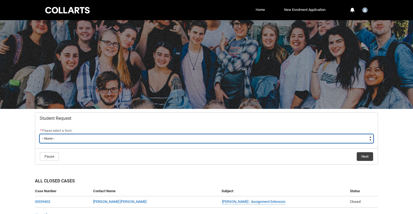
click at [225, 138] on select "--None-- Academic Transcript Application to Appeal Assignment Extension Change …" at bounding box center [206, 139] width 333 height 9
type lightning-select "Assignment_Extension_Choice"
select select "Assignment_Extension_Choice"
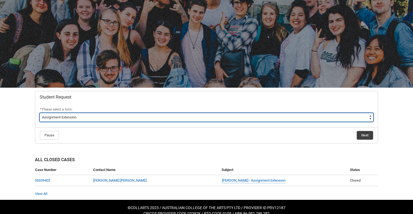
scroll to position [24, 0]
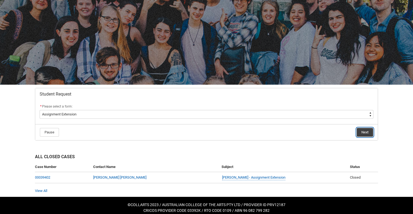
click at [365, 130] on button "Next" at bounding box center [364, 132] width 16 height 9
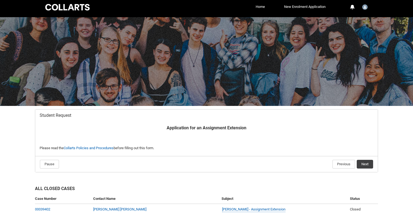
scroll to position [40, 0]
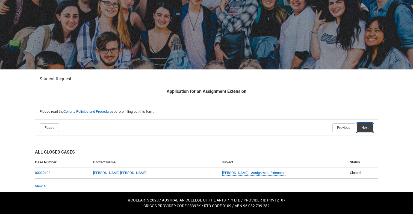
click at [365, 126] on button "Next" at bounding box center [364, 128] width 16 height 9
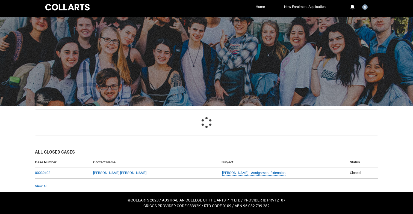
scroll to position [58, 0]
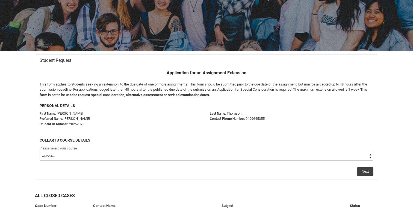
click at [287, 162] on flowruntime-screen-field "Please select your course --None-- Bachelor of Music Production V2" at bounding box center [206, 154] width 340 height 17
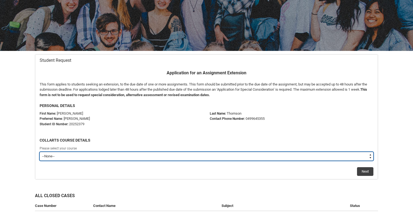
click at [289, 156] on select "--None-- Bachelor of Music Production V2" at bounding box center [206, 156] width 333 height 9
type lightning-select "recordPicklist_ProgramEnrollment.a0jOZ000002uSDOYA2"
select select "recordPicklist_ProgramEnrollment.a0jOZ000002uSDOYA2"
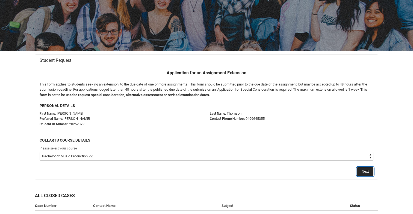
click at [364, 171] on button "Next" at bounding box center [365, 172] width 16 height 9
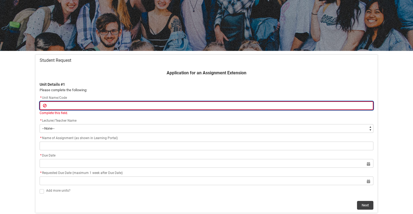
type lightning-primitive-input-simple "C"
type input "C"
type lightning-primitive-input-simple "CR"
type input "CR"
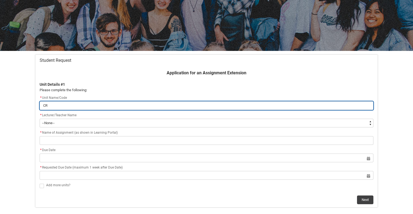
type lightning-primitive-input-simple "CRF"
type input "CRF"
type lightning-primitive-input-simple "CRFI"
type input "CRFI"
type lightning-primitive-input-simple "CRFIF"
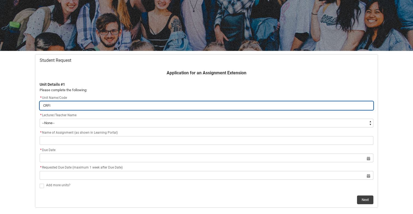
type input "CRFIF"
type lightning-primitive-input-simple "CRFIFO"
type input "CRFIFO"
type lightning-primitive-input-simple "CRFIFOS"
type input "CRFIFOS"
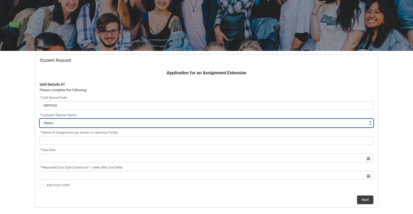
click at [104, 123] on select "--None-- [PERSON_NAME] [PERSON_NAME] [PERSON_NAME] [PERSON_NAME] [PERSON_NAME] …" at bounding box center [206, 123] width 333 height 9
type lightning-select "Faculty_NamefromAtoM.0035g00000b9AZyAAM"
select select "Faculty_NamefromAtoM.0035g00000b9AZyAAM"
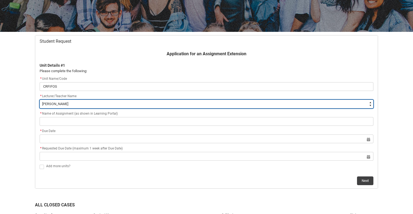
scroll to position [78, 0]
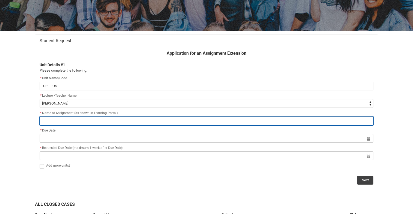
click at [104, 123] on input "Redu_Student_Request flow" at bounding box center [206, 121] width 333 height 9
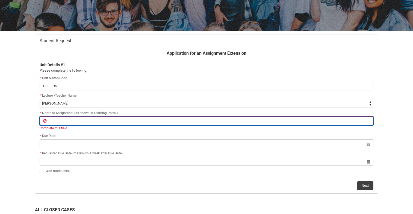
paste input "Assignment Final Creative Experiment and Annotated Bibliography – Part 2"
type lightning-primitive-input-simple "Assignment Final Creative Experiment and Annotated Bibliography – Part 2"
type input "Assignment Final Creative Experiment and Annotated Bibliography – Part 2"
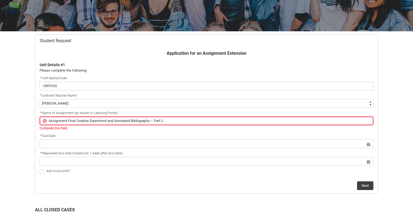
click at [121, 133] on div "* Due Date" at bounding box center [206, 136] width 333 height 7
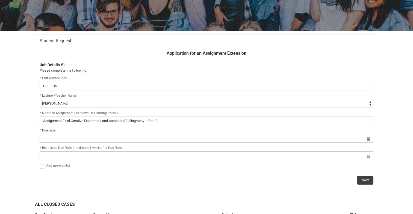
scroll to position [107, 0]
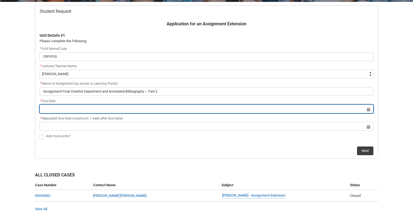
click at [124, 110] on input "Redu_Student_Request flow" at bounding box center [206, 109] width 333 height 9
select select "2025"
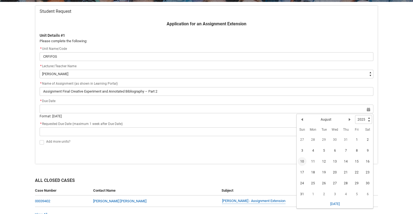
click at [301, 163] on span "10" at bounding box center [301, 161] width 9 height 9
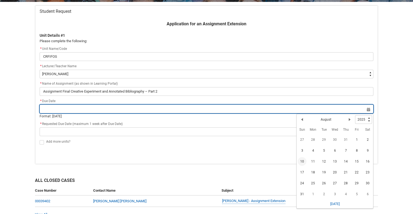
type lightning-datepicker "[DATE]"
type lightning-input "[DATE]"
type input "[DATE]"
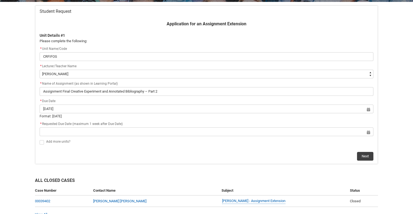
click at [267, 123] on div "* Requested Due Date (maximum 1 week after Due Date)" at bounding box center [206, 124] width 333 height 7
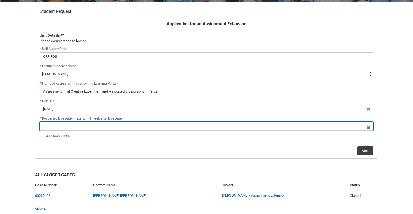
click at [266, 127] on input "Redu_Student_Request flow" at bounding box center [206, 126] width 333 height 9
select select "2025"
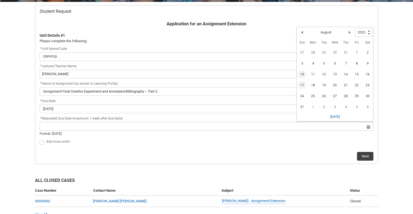
click at [303, 84] on span "17" at bounding box center [301, 85] width 9 height 9
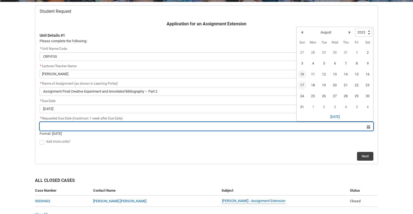
type lightning-datepicker "[DATE]"
type lightning-input "[DATE]"
type input "[DATE]"
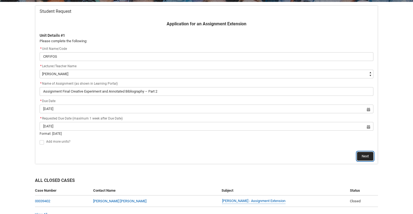
click at [369, 157] on button "Next" at bounding box center [365, 156] width 16 height 9
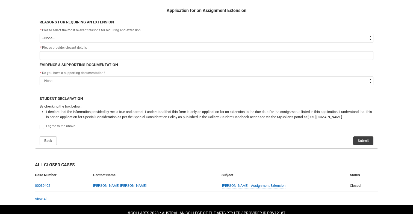
scroll to position [119, 0]
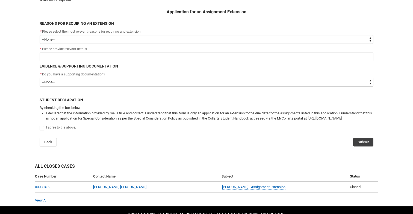
click at [282, 32] on div "* Please select the most relevant reasons for requiring and extension" at bounding box center [206, 32] width 333 height 7
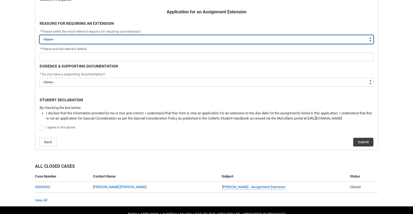
click at [279, 40] on select "--None-- Medical Reasons Work obligations Family obligations Academic Difficult…" at bounding box center [206, 39] width 333 height 9
type lightning-select "choice_AssignmentExtension_Reason_MedicalReasons"
select select "choice_AssignmentExtension_Reason_MedicalReasons"
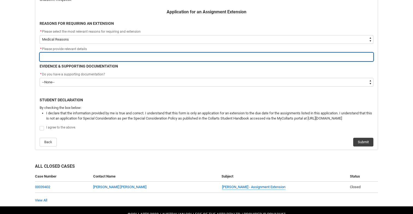
click at [266, 59] on input "Redu_Student_Request flow" at bounding box center [206, 57] width 333 height 9
type lightning-primitive-input-simple "I"
type input "I"
type lightning-primitive-input-simple "I"
type input "I"
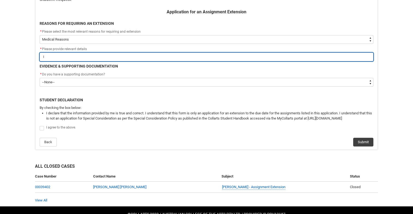
type lightning-primitive-input-simple "I a"
type input "I a"
type lightning-primitive-input-simple "I"
type input "I"
type lightning-primitive-input-simple "I h"
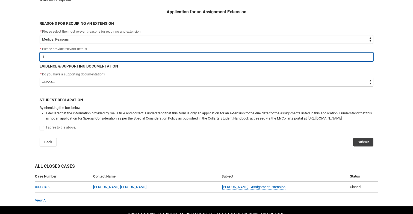
type input "I h"
type lightning-primitive-input-simple "I ha"
type input "I ha"
type lightning-primitive-input-simple "I hav"
type input "I hav"
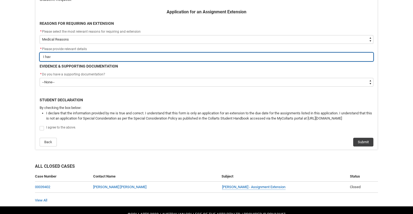
type lightning-primitive-input-simple "I have"
type input "I have"
type lightning-primitive-input-simple "I have"
type input "I have"
type lightning-primitive-input-simple "I have m"
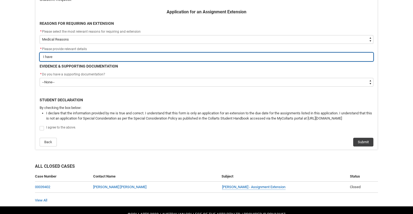
type input "I have m"
type lightning-primitive-input-simple "I have"
type input "I have"
type lightning-primitive-input-simple "I have h"
type input "I have h"
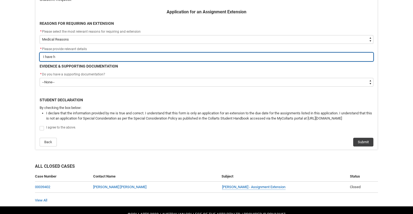
type lightning-primitive-input-simple "I have ha"
type input "I have ha"
type lightning-primitive-input-simple "I have had"
type input "I have had"
type lightning-primitive-input-simple "I have had"
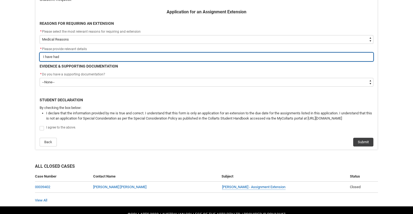
type input "I have had"
type lightning-primitive-input-simple "I have had m"
type input "I have had m"
type lightning-primitive-input-simple "I have had"
type input "I have had"
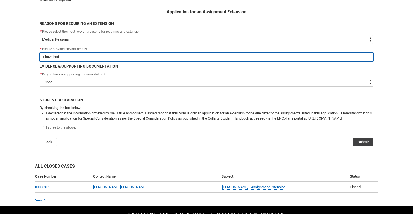
type lightning-primitive-input-simple "I have had a"
type input "I have had a"
type lightning-primitive-input-simple "I have had a"
type input "I have had a"
type lightning-primitive-input-simple "I have had a m"
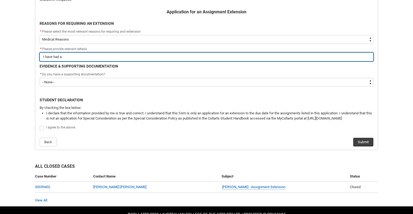
type input "I have had a m"
type lightning-primitive-input-simple "I have had a me"
type input "I have had a me"
type lightning-primitive-input-simple "I have had a men"
type input "I have had a men"
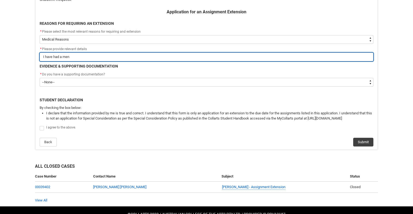
type lightning-primitive-input-simple "I have had a ment"
type input "I have had a ment"
type lightning-primitive-input-simple "I have had a men"
type input "I have had a men"
type lightning-primitive-input-simple "I have had a me"
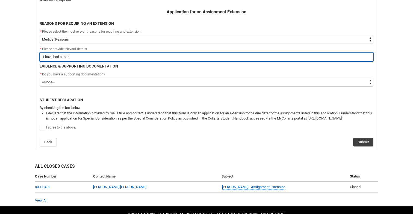
type input "I have had a me"
type lightning-primitive-input-simple "I have had a m"
type input "I have had a m"
type lightning-primitive-input-simple "I have had a"
type input "I have had a"
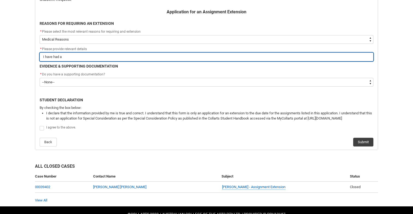
type lightning-primitive-input-simple "I have had a"
type input "I have had a"
type lightning-primitive-input-simple "I have had a"
type input "I have had a"
type lightning-primitive-input-simple "I have had a m"
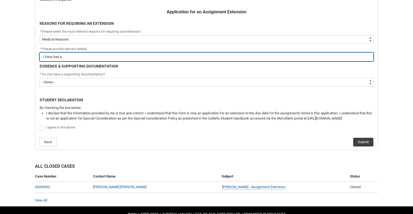
type input "I have had a m"
type lightning-primitive-input-simple "I have had a me"
type input "I have had a me"
type lightning-primitive-input-simple "I have had a men"
type input "I have had a men"
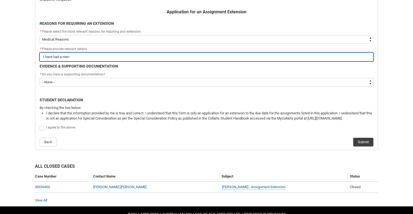
type lightning-primitive-input-simple "I have had a mena"
type input "I have had a mena"
type lightning-primitive-input-simple "I have had a menaw"
type input "I have had a menaw"
type lightning-primitive-input-simple "I have had a mena"
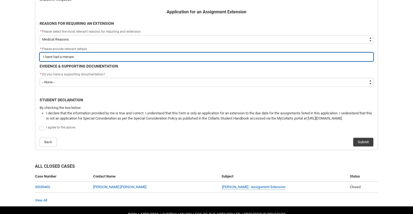
type input "I have had a mena"
type lightning-primitive-input-simple "I have had a menat"
type input "I have had a menat"
type lightning-primitive-input-simple "I have had a mena"
type input "I have had a mena"
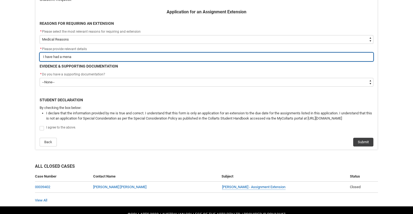
type lightning-primitive-input-simple "I have had a men"
type input "I have had a men"
type lightning-primitive-input-simple "I have had a ment"
type input "I have had a ment"
type lightning-primitive-input-simple "I have had a menta"
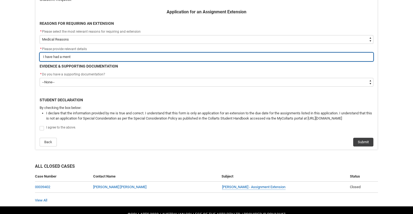
type input "I have had a menta"
type lightning-primitive-input-simple "I have had a mental"
type input "I have had a mental"
type lightning-primitive-input-simple "I have had a mental"
type input "I have had a mental"
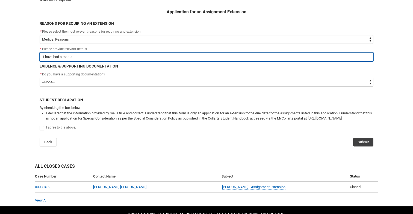
type lightning-primitive-input-simple "I have had a mental h"
type input "I have had a mental h"
type lightning-primitive-input-simple "I have had a mental he"
type input "I have had a mental he"
type lightning-primitive-input-simple "I have had a mental hel"
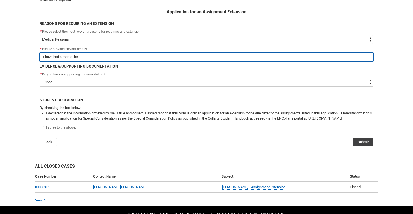
type input "I have had a mental hel"
type lightning-primitive-input-simple "I have had a mental hela"
type input "I have had a mental hela"
type lightning-primitive-input-simple "I have had a mental helah"
type input "I have had a mental helah"
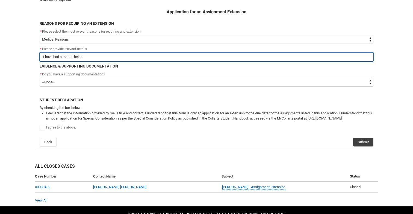
type lightning-primitive-input-simple "I have had a mental hela"
type input "I have had a mental hela"
type lightning-primitive-input-simple "I have had a mental hel"
type input "I have had a mental hel"
type lightning-primitive-input-simple "I have had a mental he"
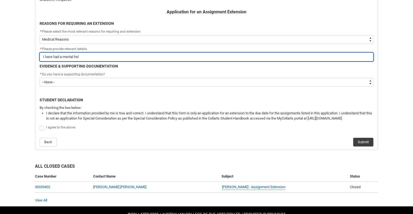
type input "I have had a mental he"
type lightning-primitive-input-simple "I have had a mental hea"
type input "I have had a mental hea"
type lightning-primitive-input-simple "I have had a mental heal"
type input "I have had a mental heal"
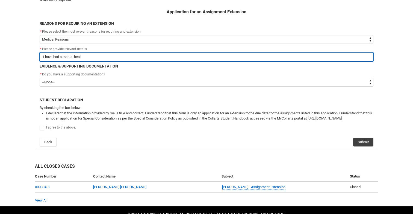
type lightning-primitive-input-simple "I have had a mental healt"
type input "I have had a mental healt"
type lightning-primitive-input-simple "I have had a mental health"
type input "I have had a mental health"
type lightning-primitive-input-simple "I have had a mental health"
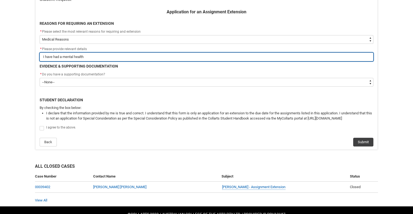
type input "I have had a mental health"
type lightning-primitive-input-simple "I have had a mental health e"
type input "I have had a mental health e"
type lightning-primitive-input-simple "I have had a mental health ep"
type input "I have had a mental health ep"
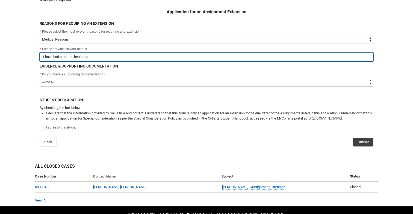
type lightning-primitive-input-simple "I have had a mental health epi"
type input "I have had a mental health epi"
type lightning-primitive-input-simple "I have had a mental health epis"
type input "I have had a mental health epis"
type lightning-primitive-input-simple "I have had a mental health episo"
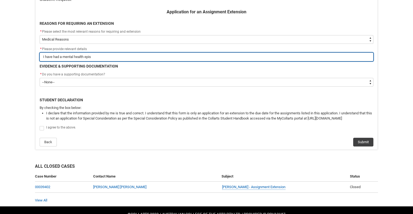
type input "I have had a mental health episo"
type lightning-primitive-input-simple "I have had a mental health episod"
type input "I have had a mental health episod"
type lightning-primitive-input-simple "I have had a mental health episode"
type input "I have had a mental health episode"
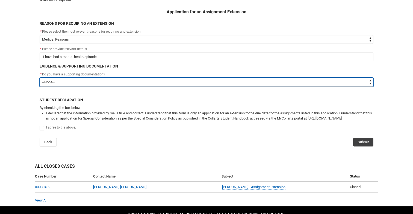
click at [261, 84] on select "--None-- Yes No" at bounding box center [206, 82] width 333 height 9
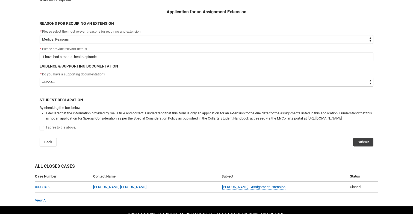
click at [260, 44] on flowruntime-screen-field "* Please select the most relevant reasons for requiring and extension * --None-…" at bounding box center [206, 37] width 340 height 17
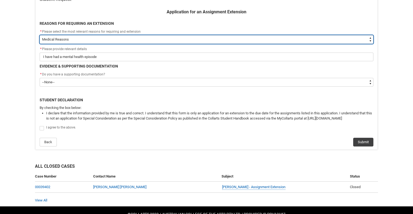
click at [262, 35] on select "--None-- Medical Reasons Work obligations Family obligations Academic Difficult…" at bounding box center [206, 39] width 333 height 9
type lightning-select "FlowImplicit__DefaultTextChoiceName"
select select "FlowImplicit__DefaultTextChoiceName"
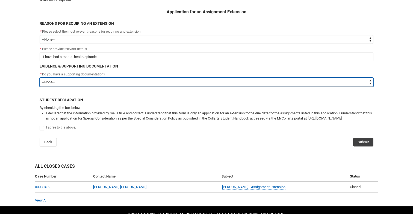
click at [237, 81] on select "--None-- Yes No" at bounding box center [206, 82] width 333 height 9
type lightning-select "Yes"
select select "Yes"
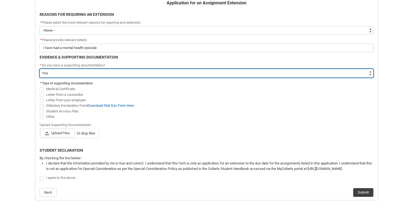
scroll to position [132, 0]
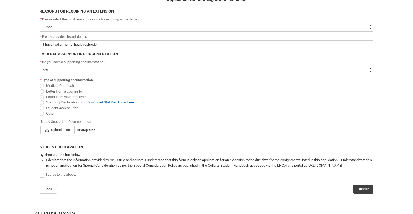
click at [67, 108] on span "Student Access Plan" at bounding box center [62, 108] width 32 height 4
click at [40, 105] on input "Student Access Plan" at bounding box center [39, 105] width 0 height 0
radio input "true"
click at [64, 131] on span "Upload Files" at bounding box center [57, 130] width 34 height 9
click at [40, 126] on input "Upload Files Or drop files" at bounding box center [40, 126] width 0 height 0
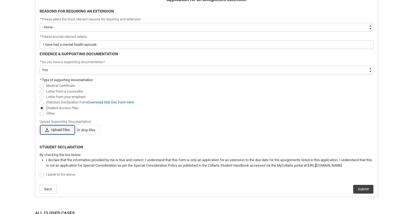
type lightning-input "C:\fakepath\APPROVED Student Access Plan - [PERSON_NAME] [PERSON_NAME].pdf"
type input "C:\fakepath\APPROVED Student Access Plan - [PERSON_NAME] [PERSON_NAME].pdf"
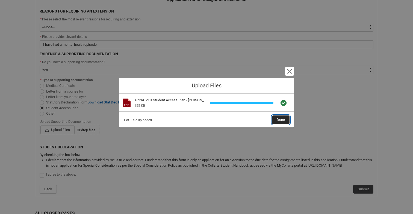
click at [285, 118] on button "Done" at bounding box center [280, 120] width 17 height 9
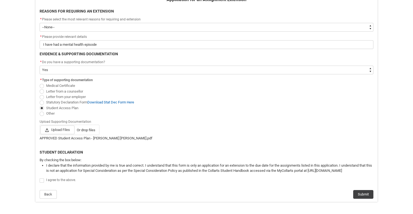
click at [64, 178] on lightning-formatted-rich-text "I agree to the above." at bounding box center [62, 179] width 32 height 5
checkbox input "true"
click at [370, 192] on button "Submit" at bounding box center [363, 194] width 20 height 9
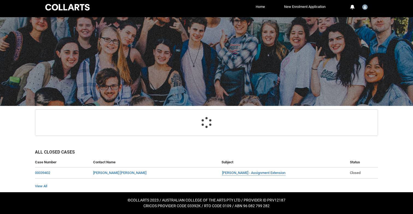
scroll to position [58, 0]
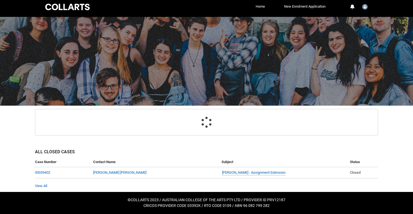
select select "Yes"
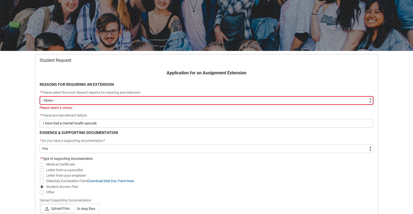
click at [329, 103] on select "--None-- Medical Reasons Work obligations Family obligations Academic Difficult…" at bounding box center [206, 100] width 333 height 9
type lightning-select "choice_AssignmentExtension_Reason_MedicalReasons"
select select "choice_AssignmentExtension_Reason_MedicalReasons"
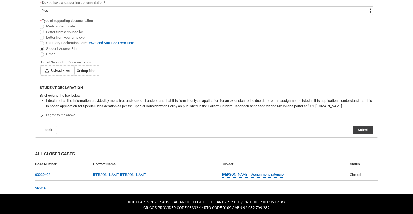
scroll to position [198, 0]
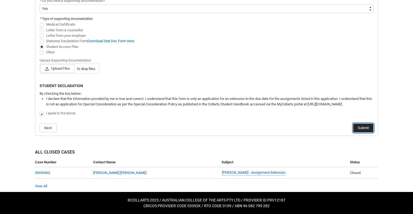
click at [371, 130] on button "Submit" at bounding box center [363, 128] width 20 height 9
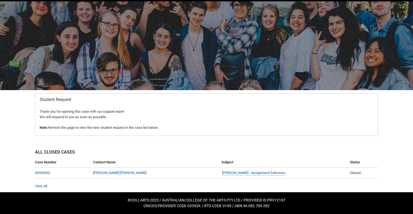
scroll to position [0, 0]
